Goal: Information Seeking & Learning: Learn about a topic

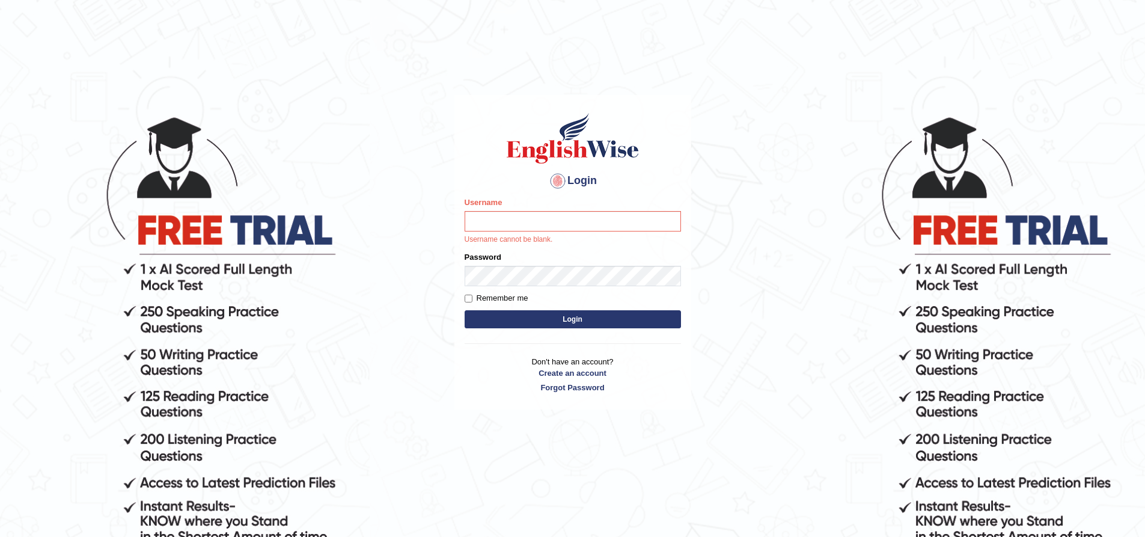
click at [486, 231] on input "Username" at bounding box center [573, 221] width 216 height 20
type input "Sprajapati"
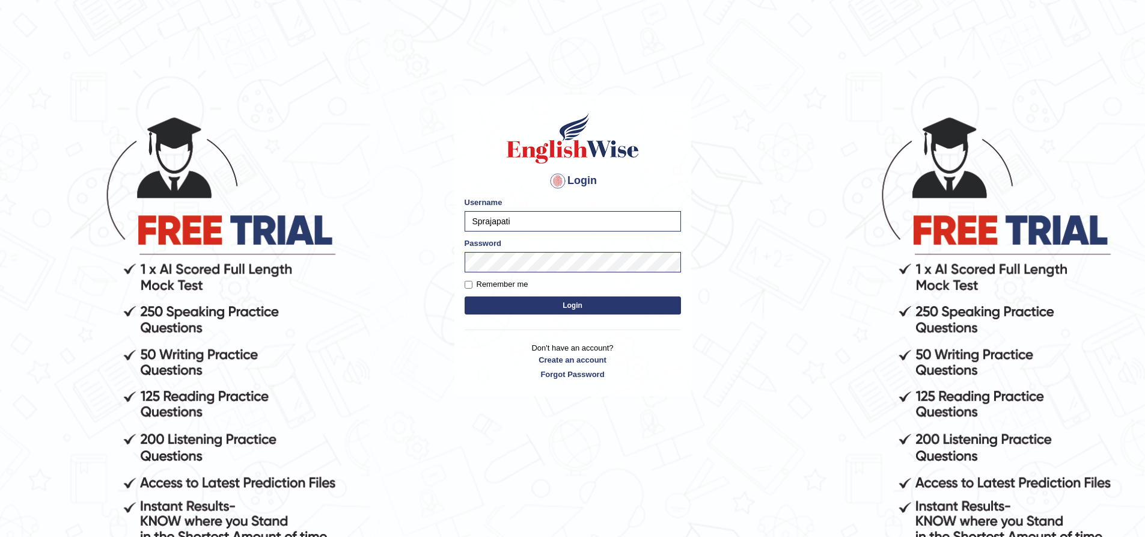
click at [564, 314] on button "Login" at bounding box center [573, 305] width 216 height 18
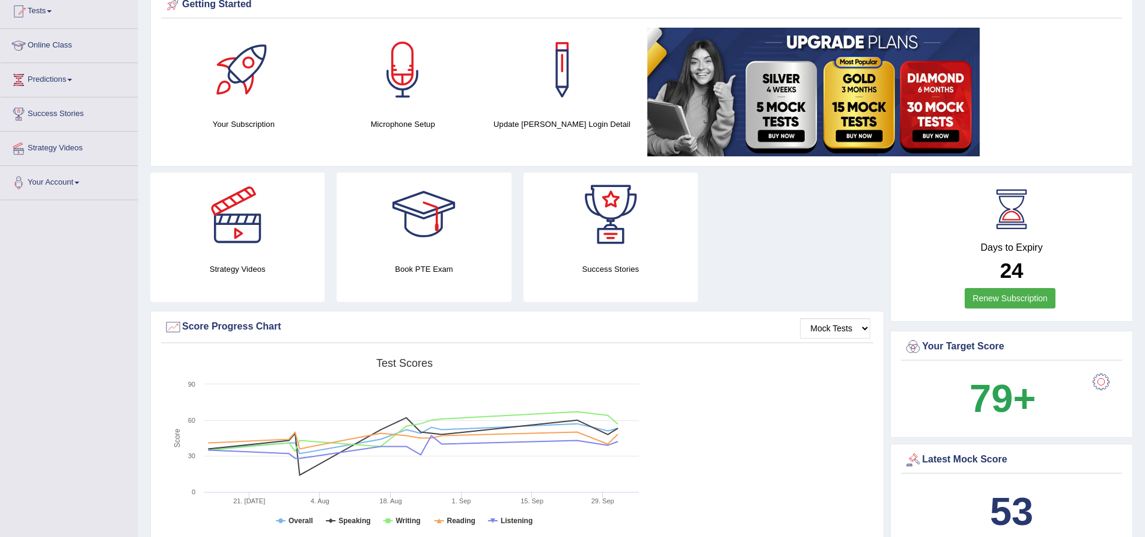
scroll to position [180, 0]
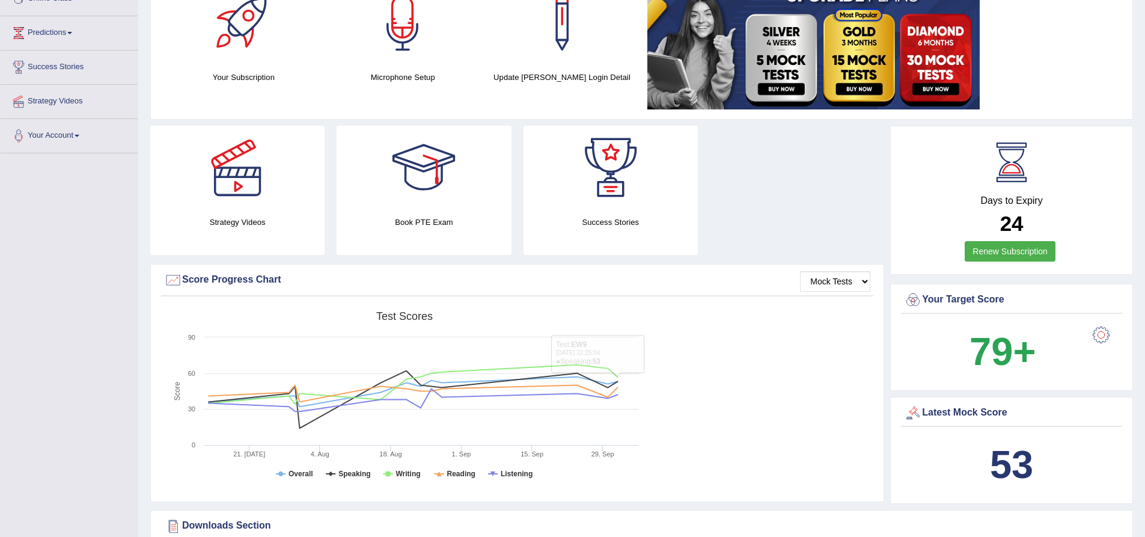
click at [798, 412] on div "Created with Highcharts 7.1.2 Score Test scores Overall Speaking Writing Readin…" at bounding box center [517, 400] width 712 height 190
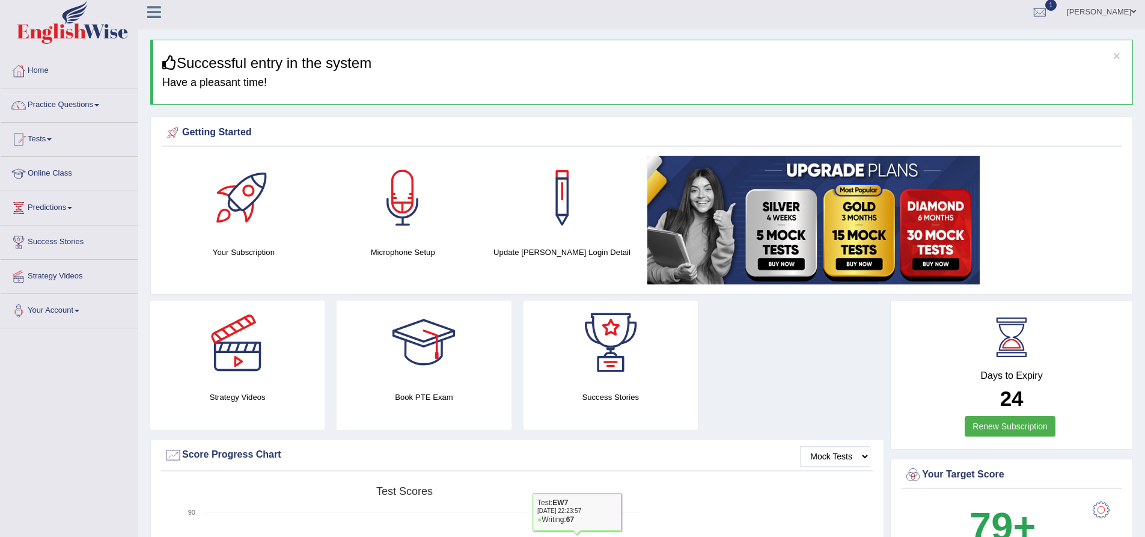
scroll to position [0, 0]
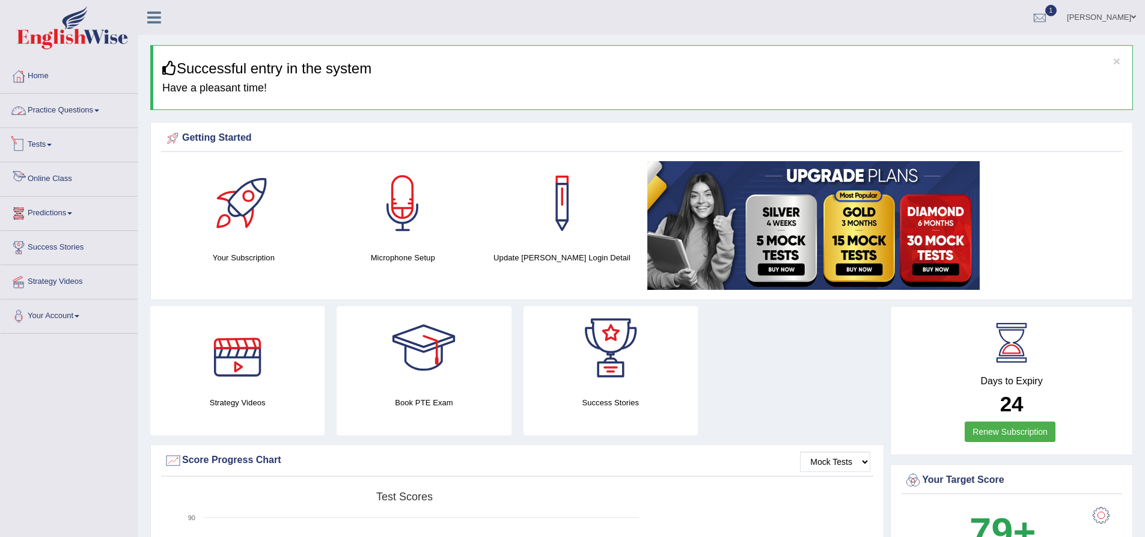
click at [91, 109] on link "Practice Questions" at bounding box center [69, 109] width 137 height 30
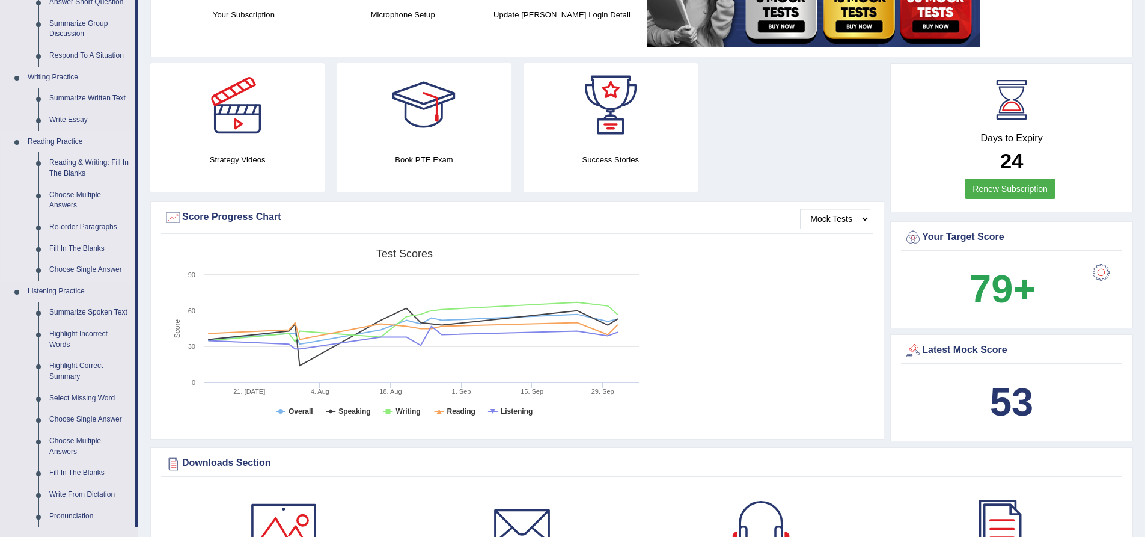
scroll to position [240, 0]
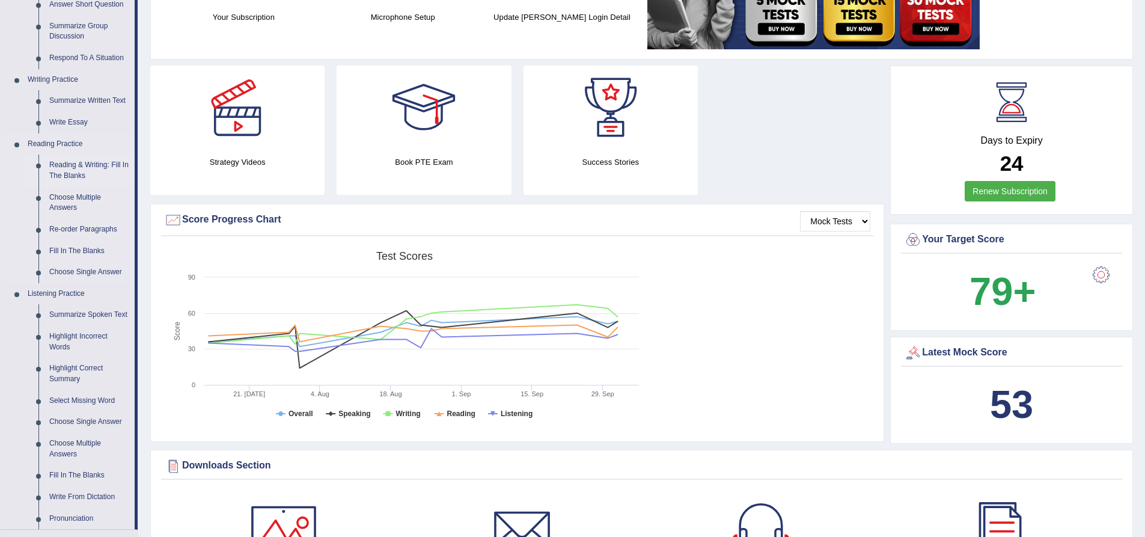
click at [70, 165] on link "Reading & Writing: Fill In The Blanks" at bounding box center [89, 170] width 91 height 32
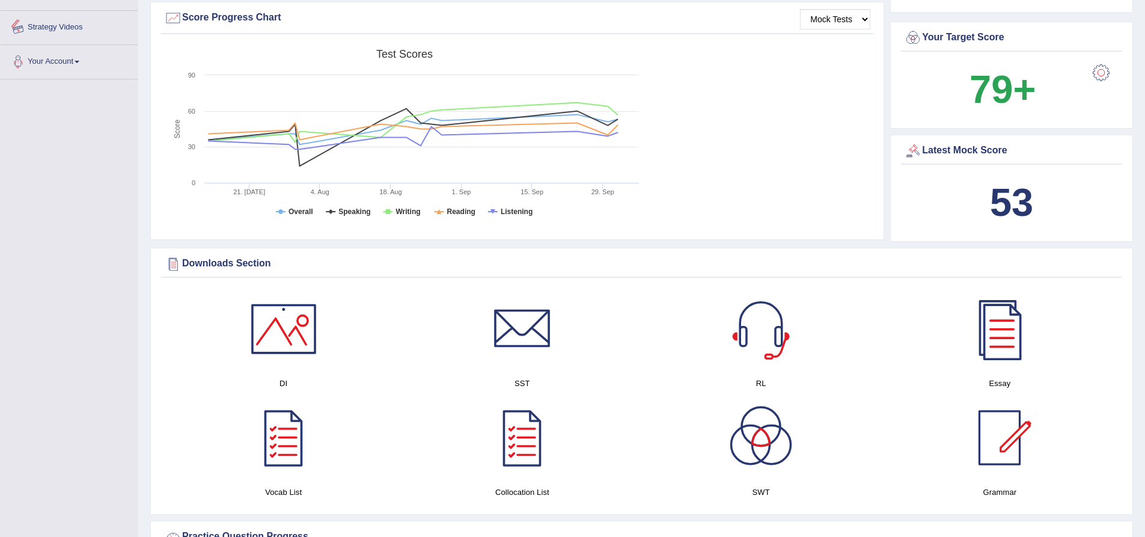
scroll to position [855, 0]
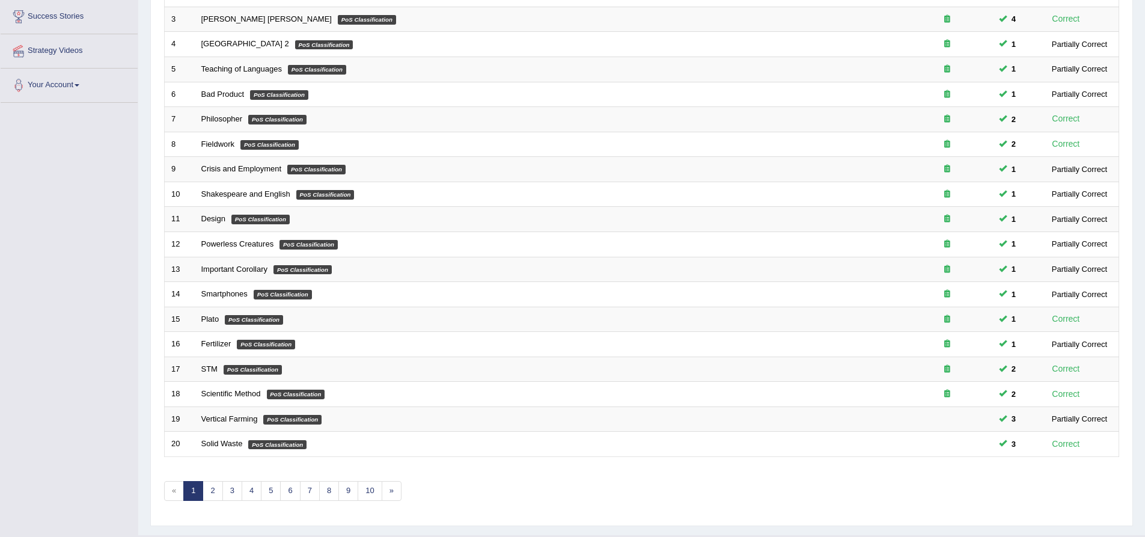
scroll to position [259, 0]
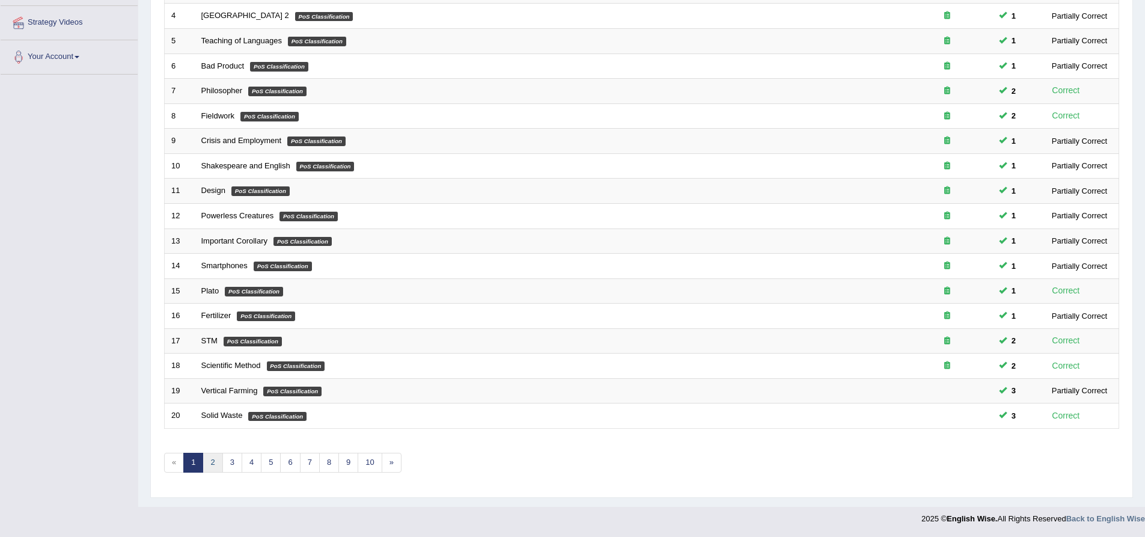
click at [213, 467] on link "2" at bounding box center [213, 463] width 20 height 20
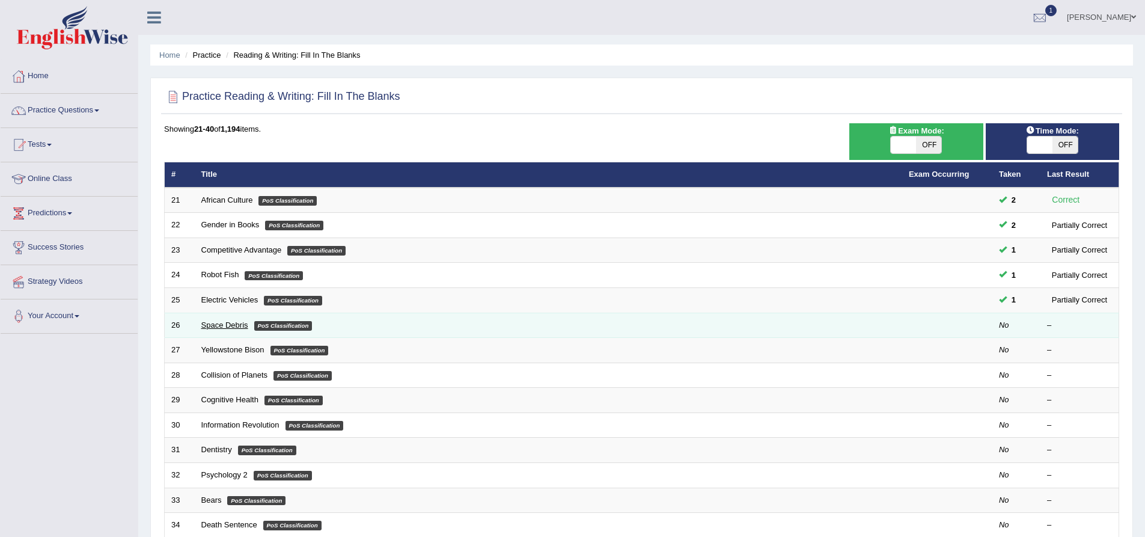
click at [231, 326] on link "Space Debris" at bounding box center [224, 324] width 47 height 9
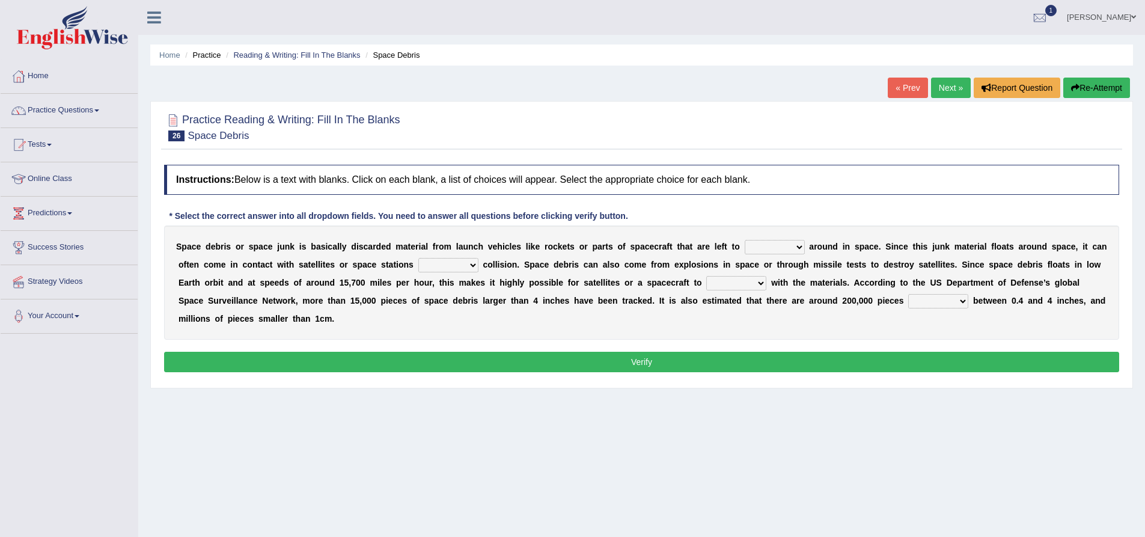
click at [765, 251] on select "twist center roam loll" at bounding box center [775, 247] width 60 height 14
select select "roam"
click at [745, 240] on select "twist center roam loll" at bounding box center [775, 247] width 60 height 14
click at [418, 263] on select "risks risk risked risking" at bounding box center [448, 265] width 60 height 14
click at [762, 483] on div "Home Practice Reading & Writing: Fill In The Blanks Space Debris « Prev Next » …" at bounding box center [641, 300] width 1007 height 601
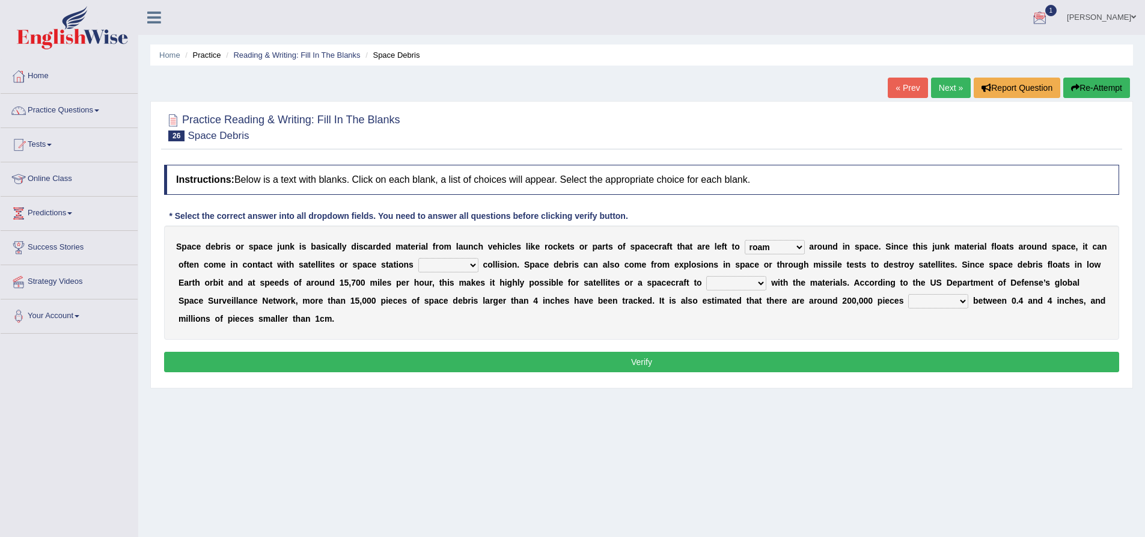
click at [418, 271] on select "risks risk risked risking" at bounding box center [448, 265] width 60 height 14
select select "risked"
click at [418, 259] on select "risks risk risked risking" at bounding box center [448, 265] width 60 height 14
click at [386, 331] on div "Instructions: Below is a text with blanks. Click on each blank, a list of choic…" at bounding box center [641, 270] width 961 height 223
click at [706, 285] on select "collect collate collide collocate" at bounding box center [736, 283] width 60 height 14
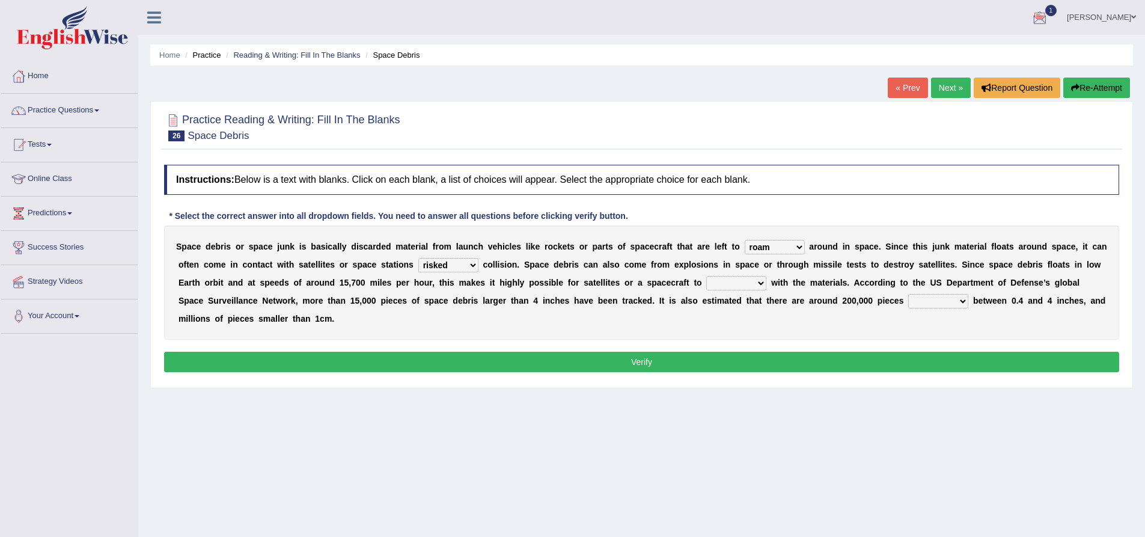
select select "collect"
click at [706, 278] on select "collect collate collide collocate" at bounding box center [736, 283] width 60 height 14
click at [908, 306] on select "sized sizing size sizes" at bounding box center [938, 301] width 60 height 14
select select "sizing"
click at [908, 296] on select "sized sizing size sizes" at bounding box center [938, 301] width 60 height 14
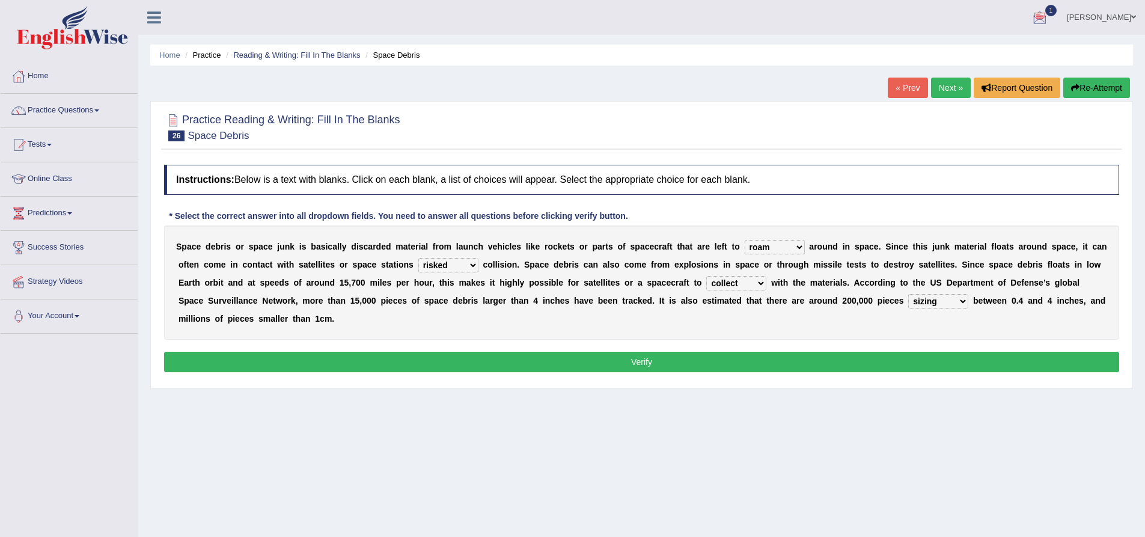
click at [664, 355] on button "Verify" at bounding box center [641, 362] width 955 height 20
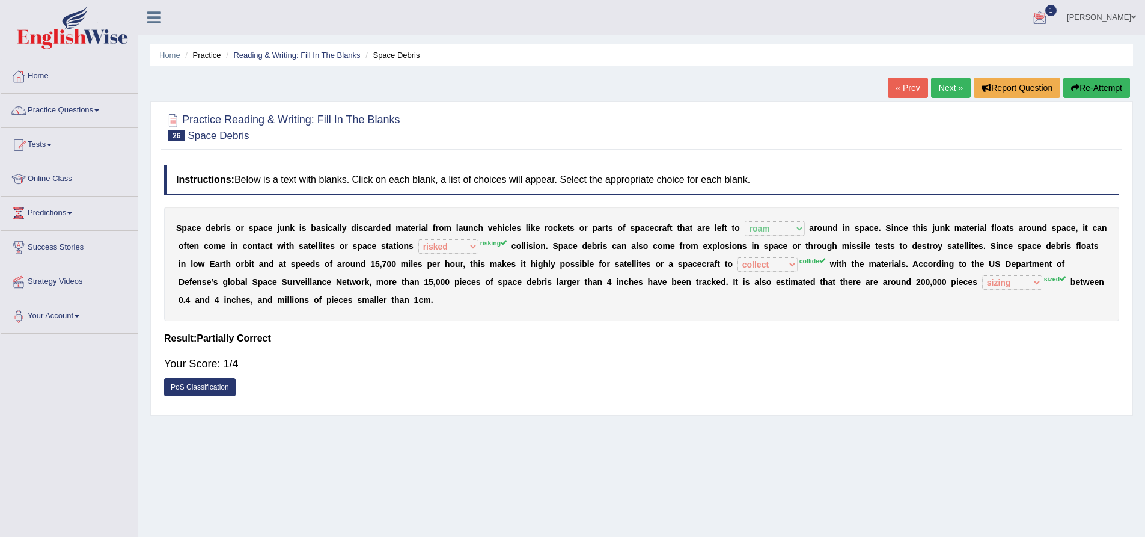
click at [1105, 85] on button "Re-Attempt" at bounding box center [1096, 88] width 67 height 20
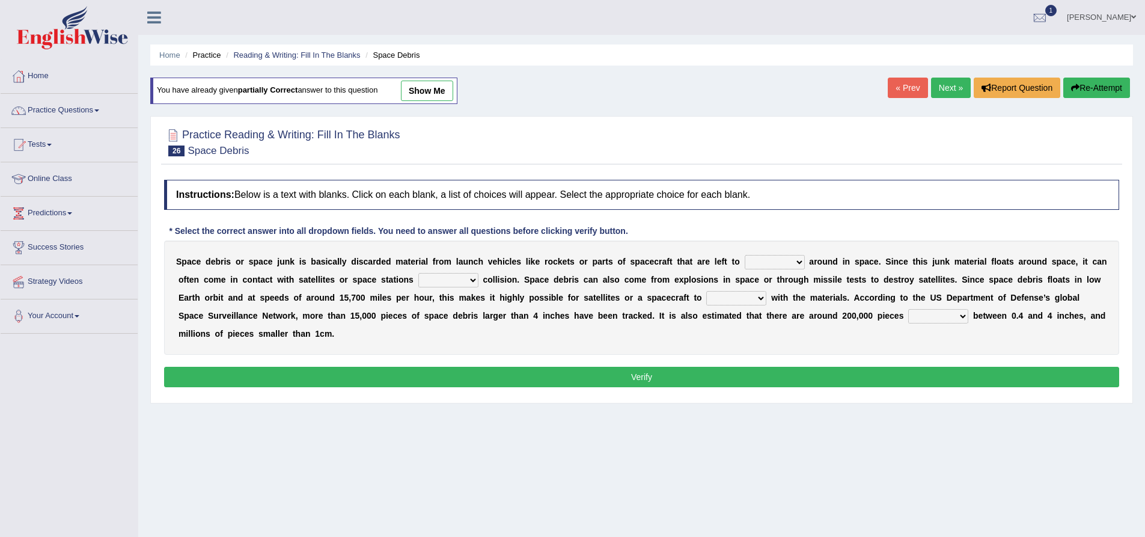
click at [765, 265] on select "twist center roam loll" at bounding box center [775, 262] width 60 height 14
select select "roam"
click at [745, 255] on select "twist center roam loll" at bounding box center [775, 262] width 60 height 14
click at [418, 284] on select "risks risk risked risking" at bounding box center [448, 280] width 60 height 14
select select "risking"
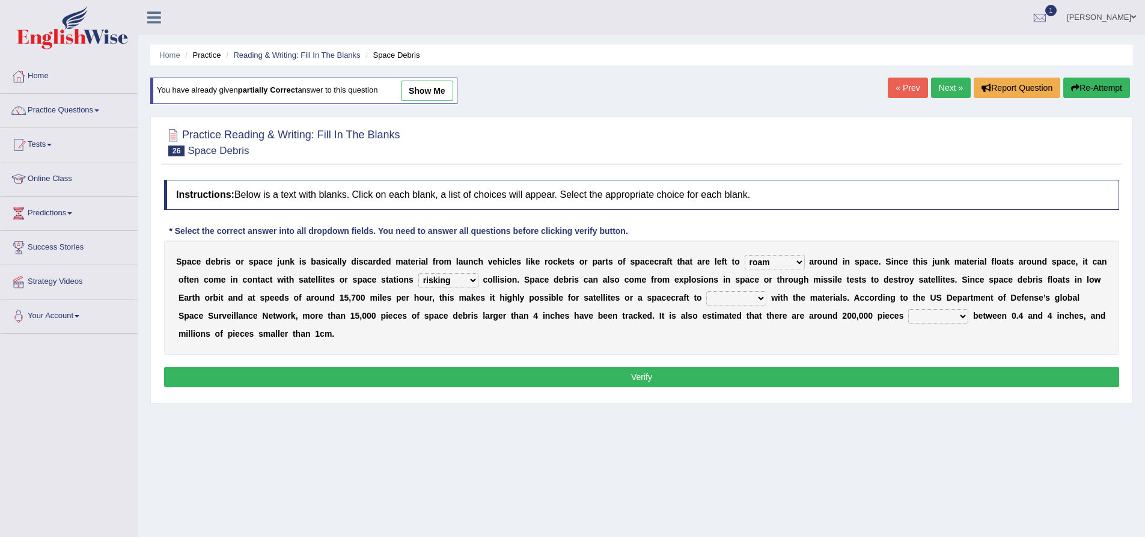
click at [418, 274] on select "risks risk risked risking" at bounding box center [448, 280] width 60 height 14
click at [706, 302] on select "collect collate collide collocate" at bounding box center [736, 298] width 60 height 14
select select "collide"
click at [706, 293] on select "collect collate collide collocate" at bounding box center [736, 298] width 60 height 14
click at [908, 319] on select "sized sizing size sizes" at bounding box center [938, 316] width 60 height 14
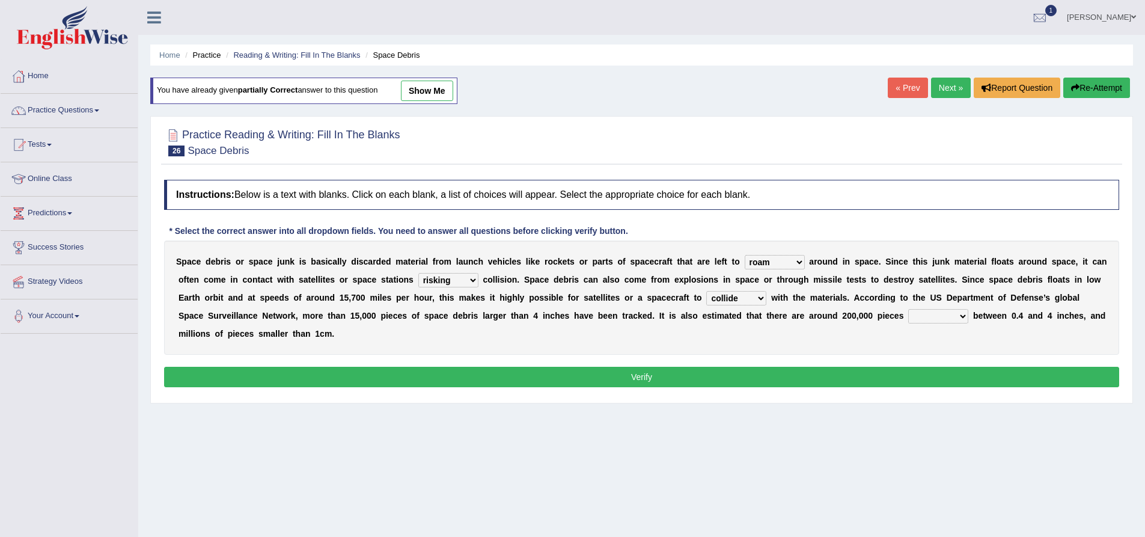
select select "sized"
click at [908, 311] on select "sized sizing size sizes" at bounding box center [938, 316] width 60 height 14
click at [693, 367] on button "Verify" at bounding box center [641, 377] width 955 height 20
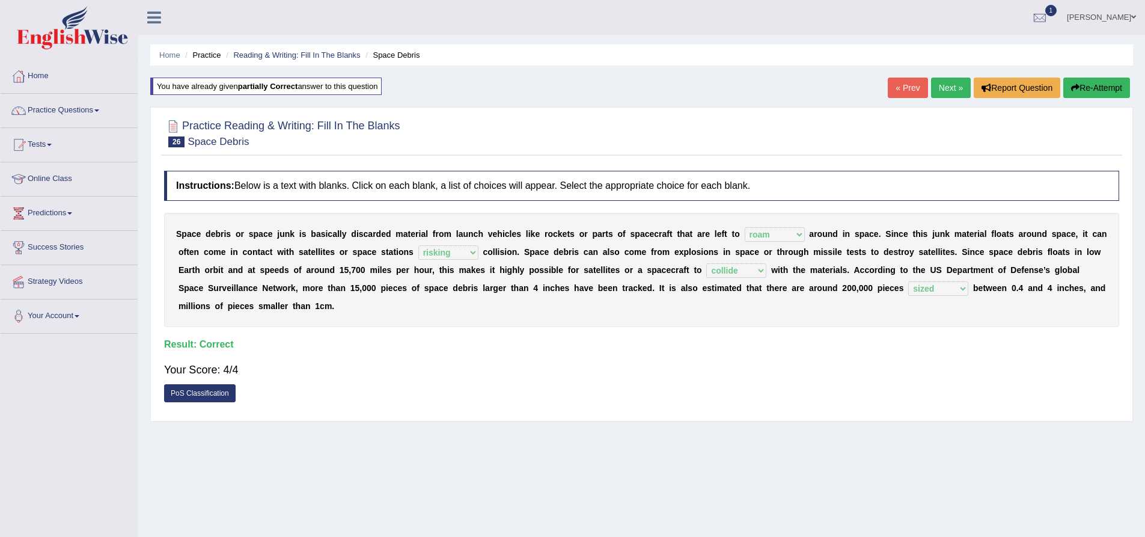
click at [949, 90] on link "Next »" at bounding box center [951, 88] width 40 height 20
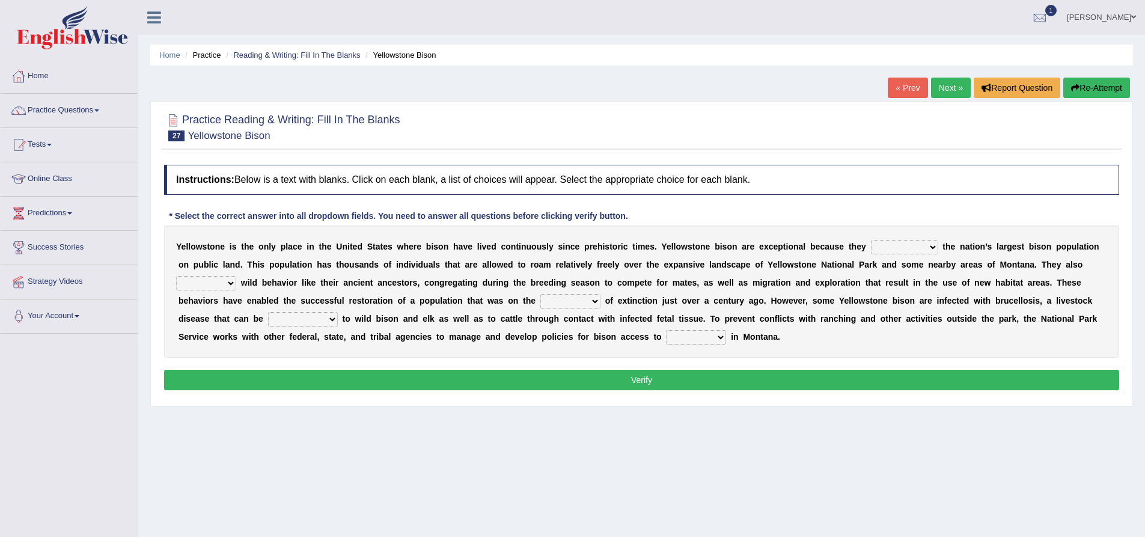
click at [887, 249] on select "congregate comprise consist compromise" at bounding box center [904, 247] width 67 height 14
select select "comprise"
click at [871, 240] on select "congregate comprise consist compromise" at bounding box center [904, 247] width 67 height 14
click at [236, 276] on select "exhibit disregard resist encourage" at bounding box center [206, 283] width 60 height 14
select select "disregard"
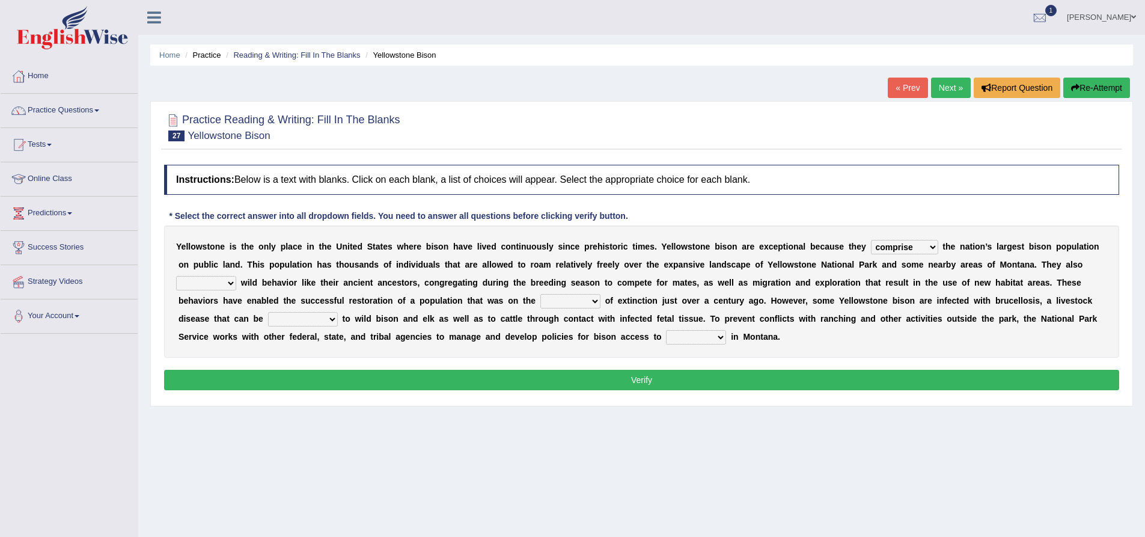
click at [236, 276] on select "exhibit disregard resist encourage" at bounding box center [206, 283] width 60 height 14
click at [540, 304] on select "brine brink danger brindle" at bounding box center [570, 301] width 60 height 14
select select "brink"
click at [540, 296] on select "brine brink danger brindle" at bounding box center [570, 301] width 60 height 14
click at [338, 312] on select "transplanted transported transgressed transmitted" at bounding box center [303, 319] width 70 height 14
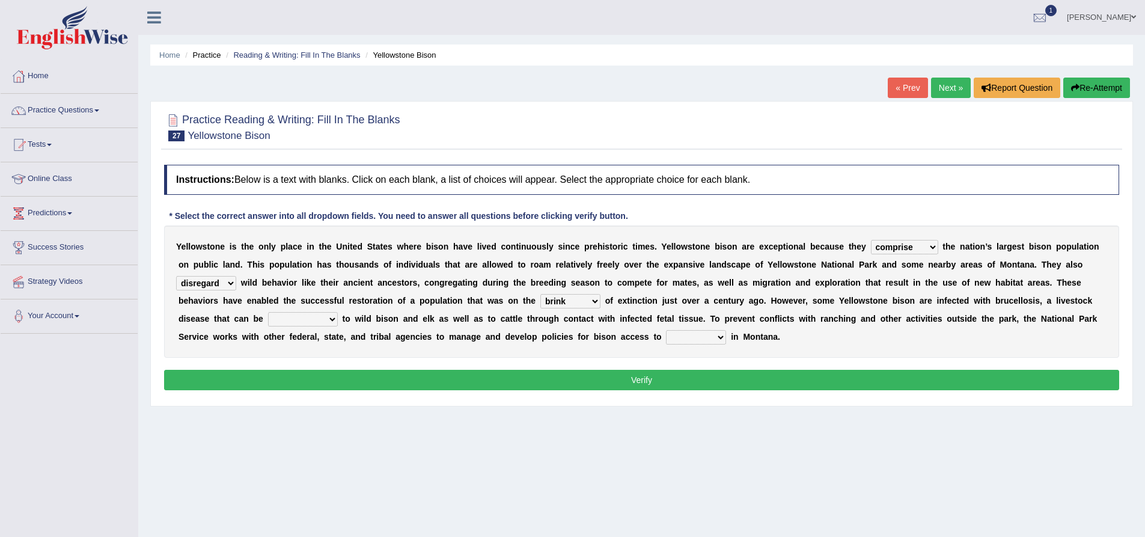
click at [338, 312] on select "transplanted transported transgressed transmitted" at bounding box center [303, 319] width 70 height 14
select select "transported"
click at [338, 312] on select "transplanted transported transgressed transmitted" at bounding box center [303, 319] width 70 height 14
click at [666, 343] on select "habitat habitat habitant food" at bounding box center [696, 337] width 60 height 14
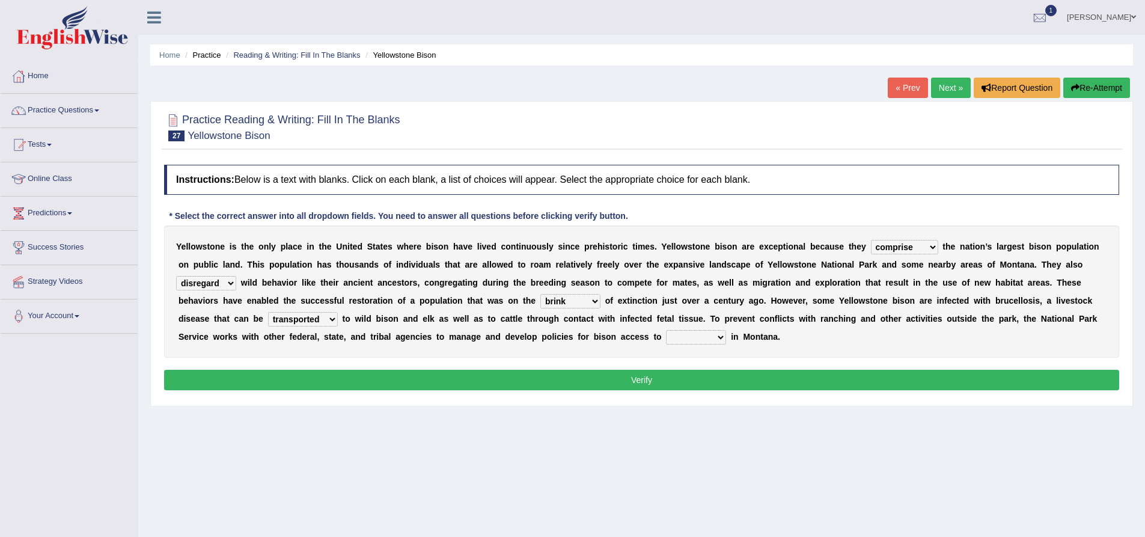
select select "habitant"
click at [666, 334] on select "habitat habitat habitant food" at bounding box center [696, 337] width 60 height 14
click at [624, 383] on button "Verify" at bounding box center [641, 380] width 955 height 20
click at [624, 383] on div "Home Practice Reading & Writing: Fill In The Blanks Yellowstone Bison « Prev Ne…" at bounding box center [641, 300] width 1007 height 601
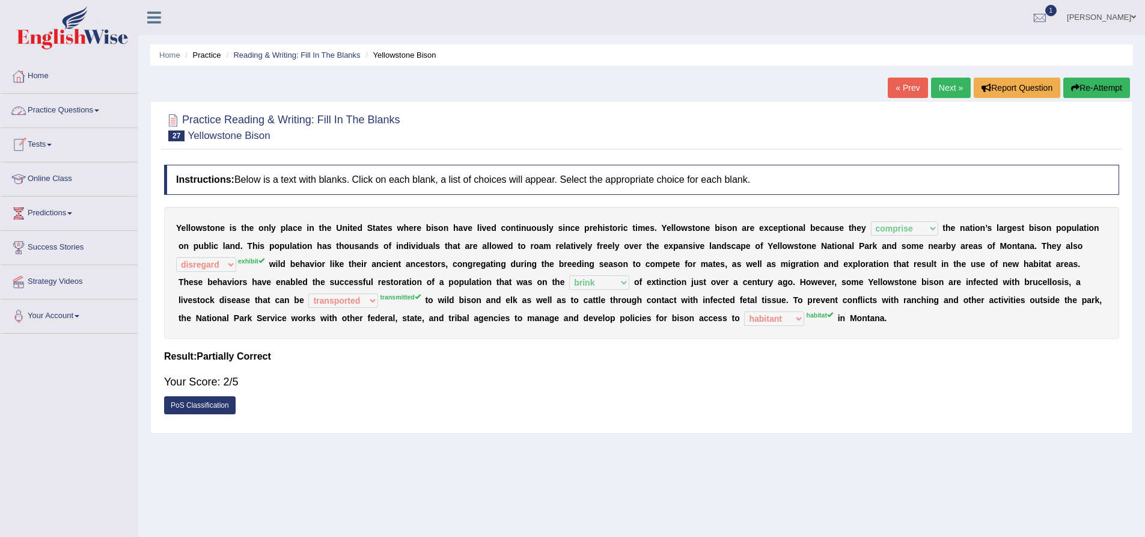
click at [51, 149] on link "Tests" at bounding box center [69, 143] width 137 height 30
click at [54, 103] on link "Practice Questions" at bounding box center [69, 109] width 137 height 30
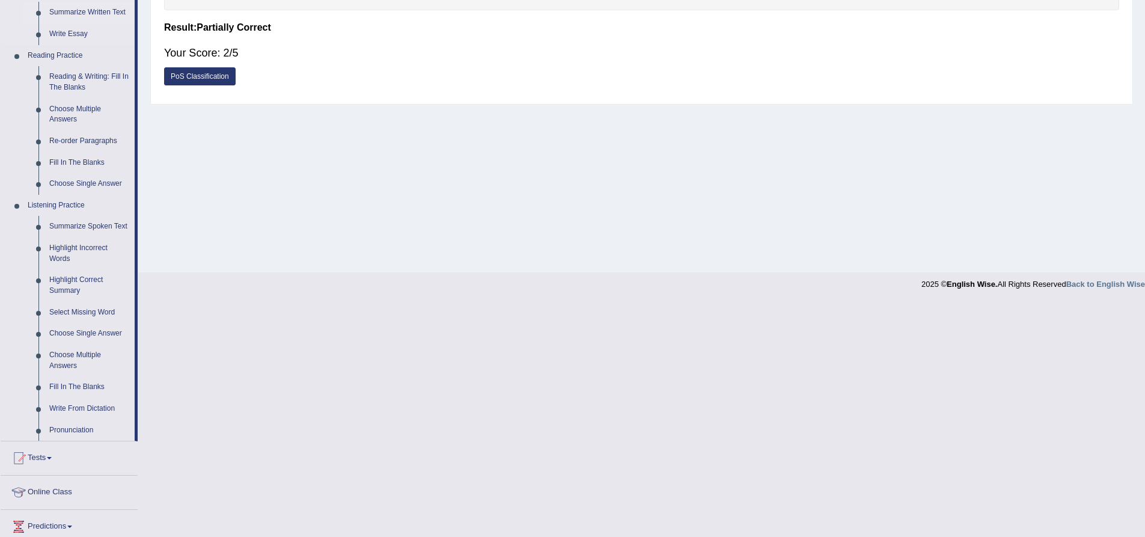
scroll to position [361, 0]
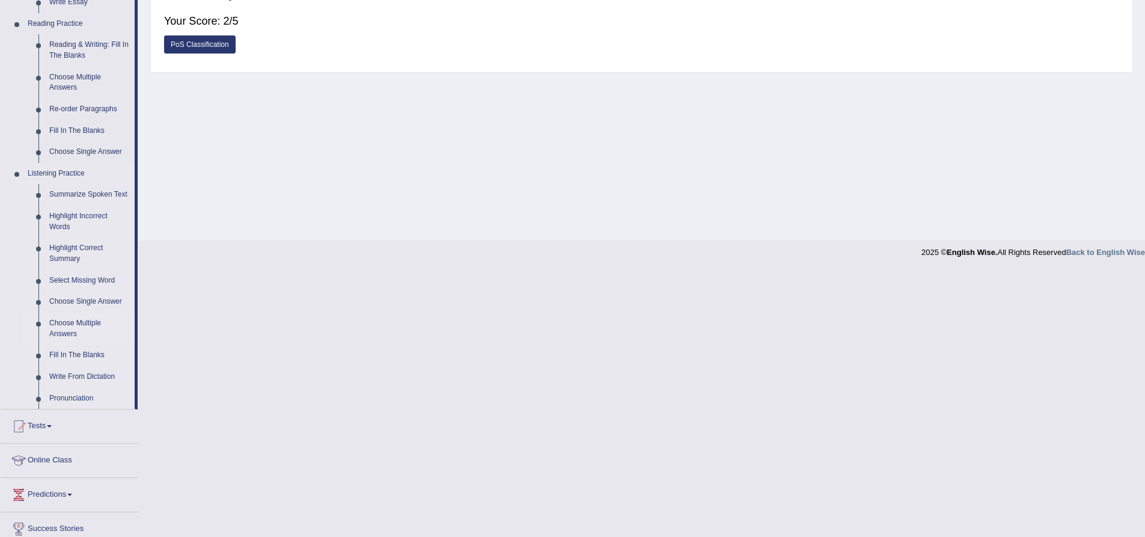
click at [76, 329] on link "Choose Multiple Answers" at bounding box center [89, 329] width 91 height 32
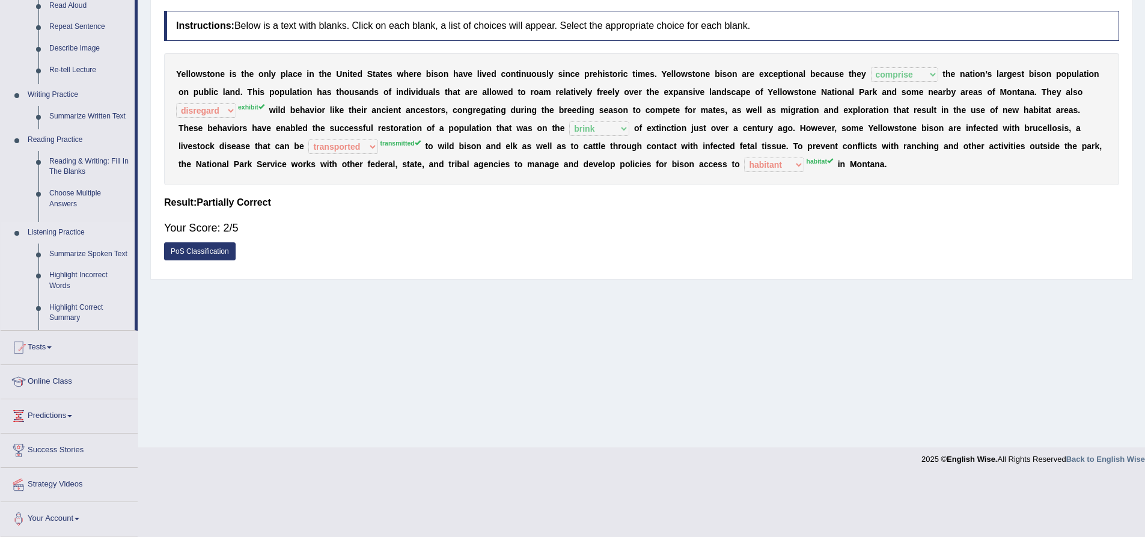
scroll to position [94, 0]
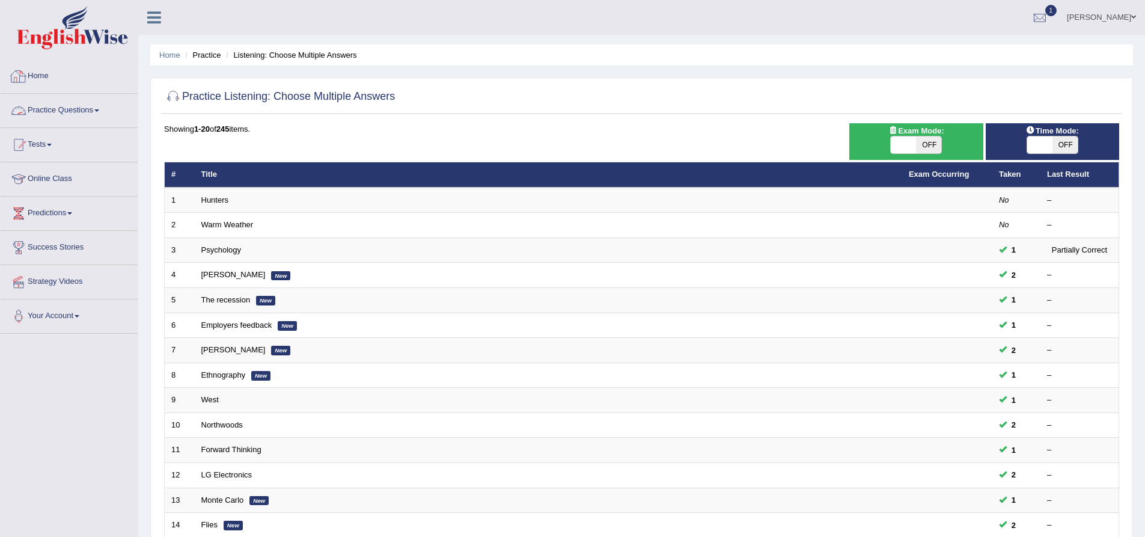
click at [51, 72] on link "Home" at bounding box center [69, 75] width 137 height 30
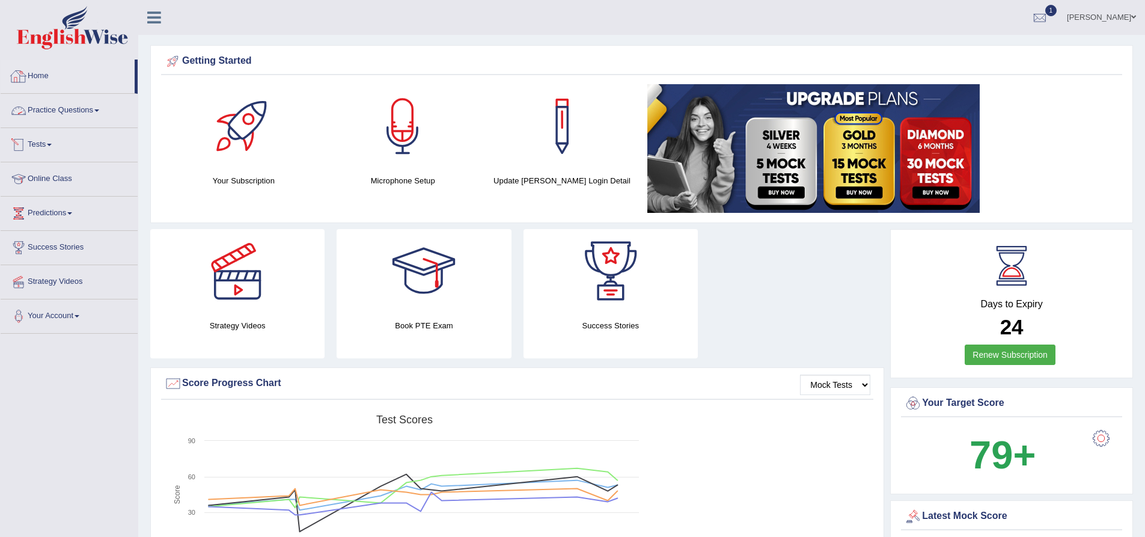
click at [41, 66] on link "Home" at bounding box center [68, 75] width 134 height 30
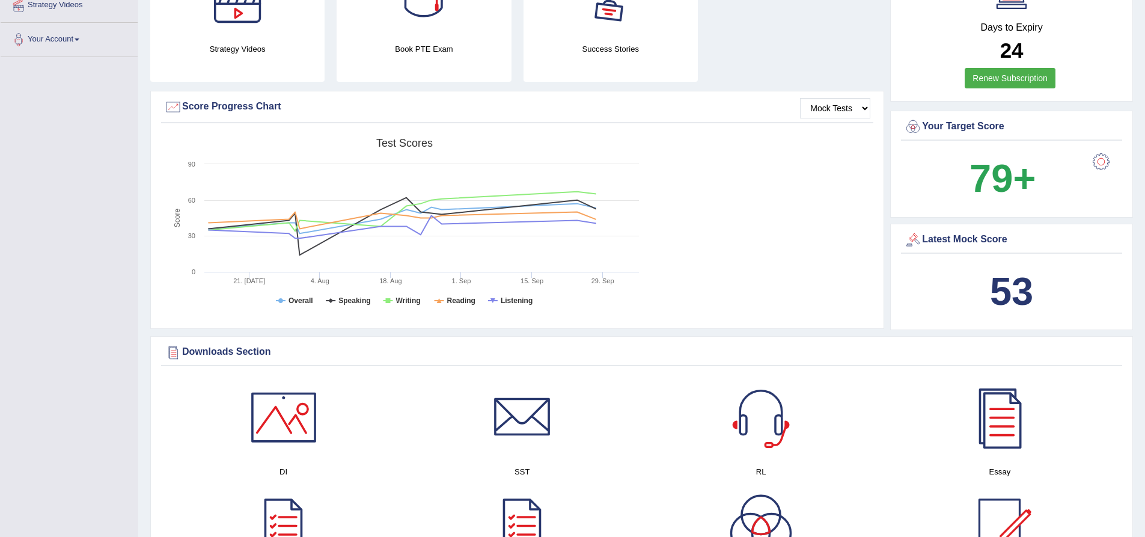
scroll to position [361, 0]
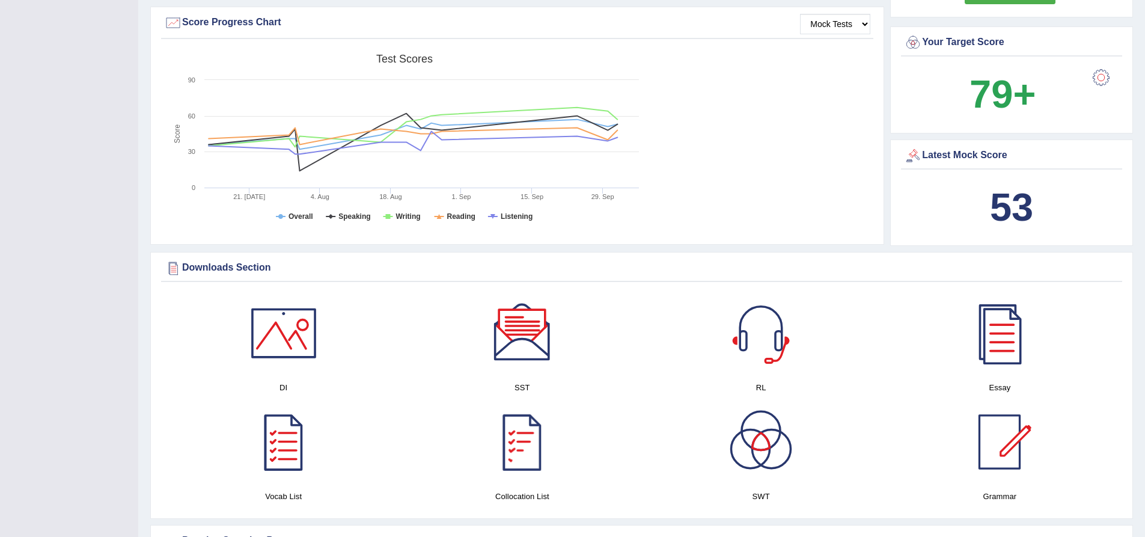
click at [530, 448] on div at bounding box center [522, 442] width 84 height 84
